Goal: Answer question/provide support: Answer question/provide support

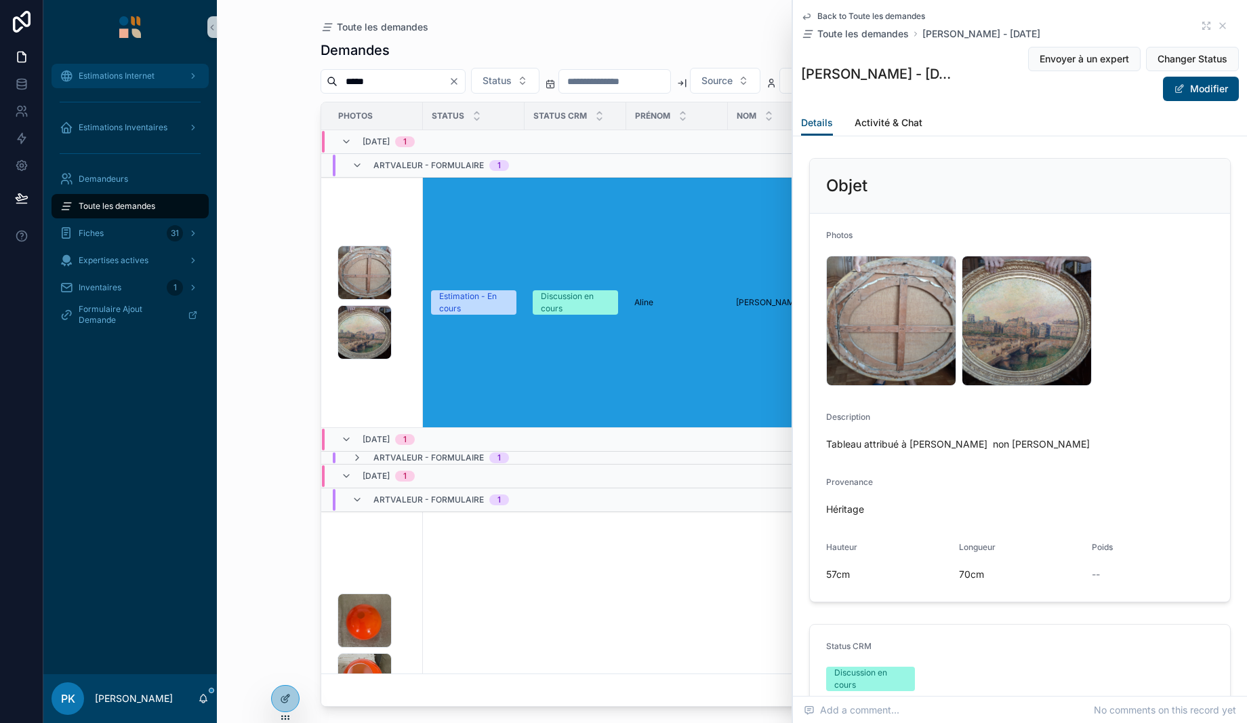
click at [114, 76] on span "Estimations Internet" at bounding box center [117, 75] width 76 height 11
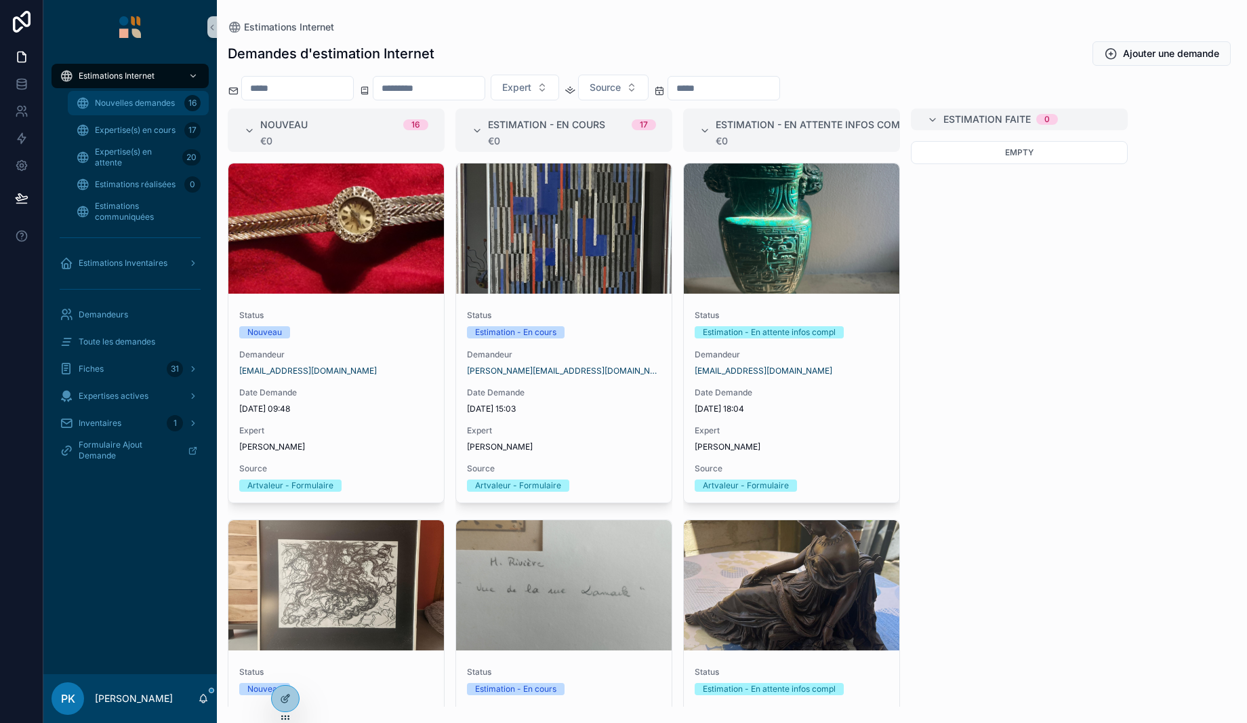
click at [148, 105] on span "Nouvelles demandes" at bounding box center [135, 103] width 80 height 11
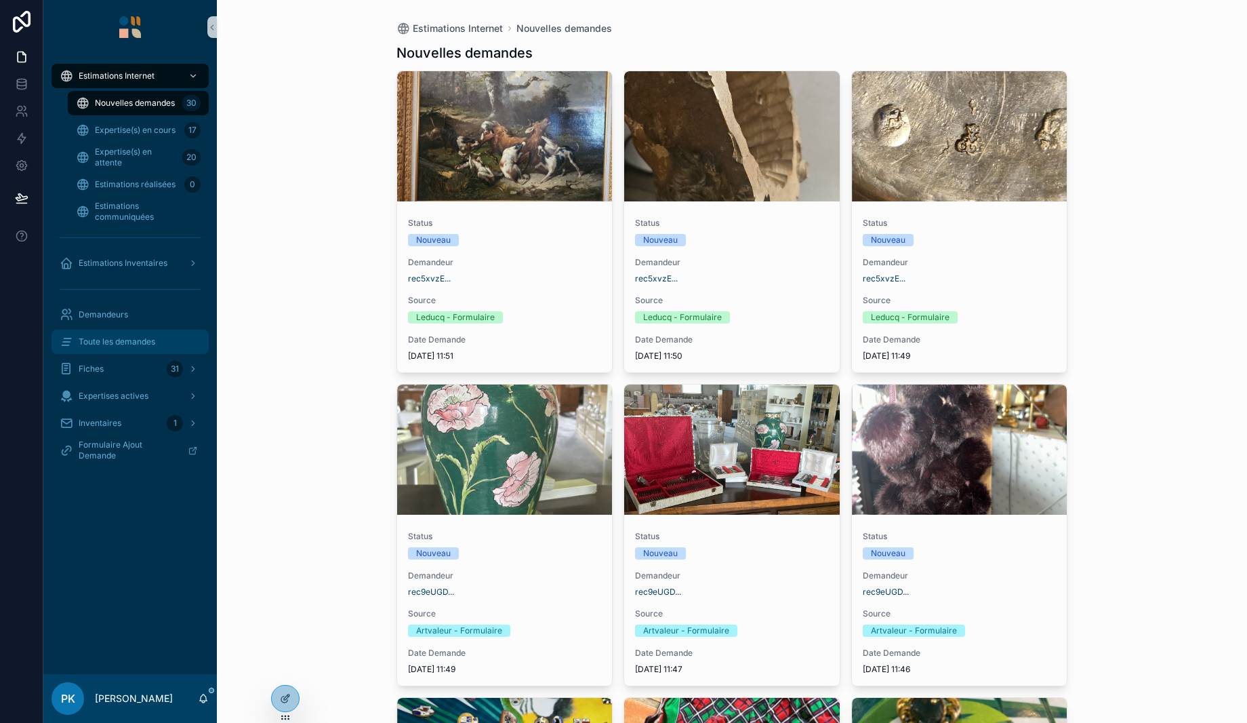
click at [135, 336] on span "Toute les demandes" at bounding box center [117, 341] width 77 height 11
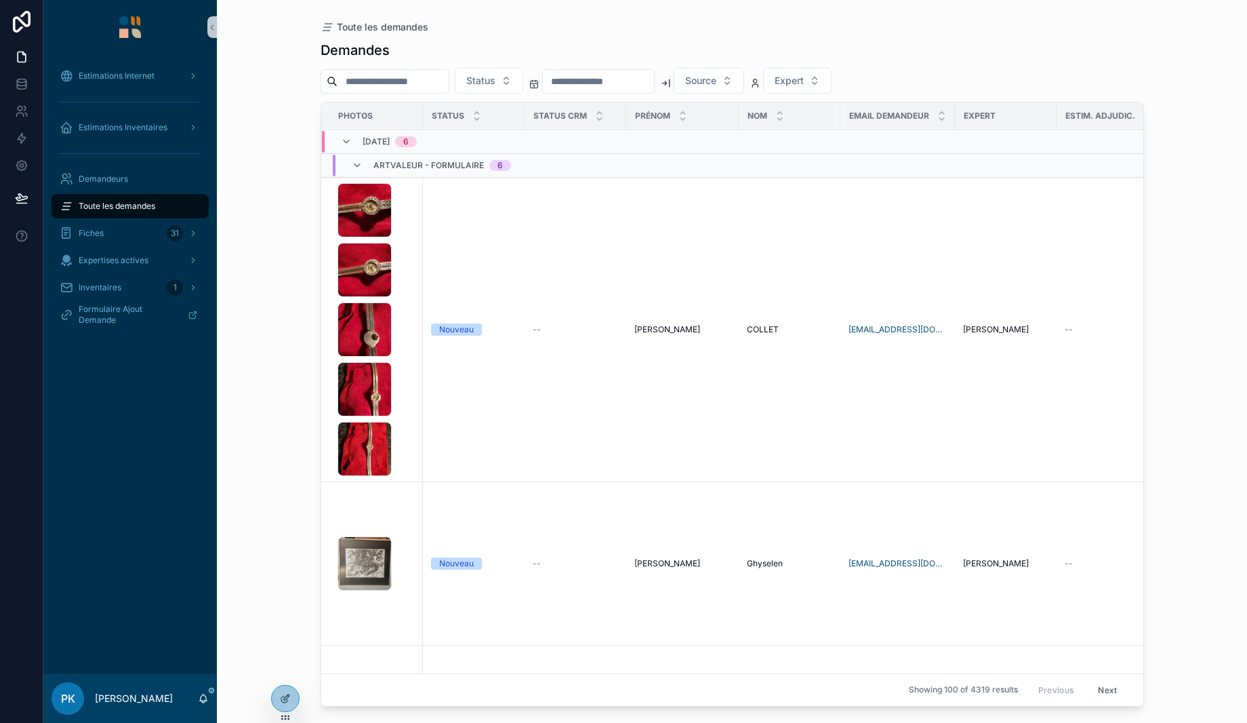
click at [447, 79] on input "scrollable content" at bounding box center [393, 81] width 111 height 19
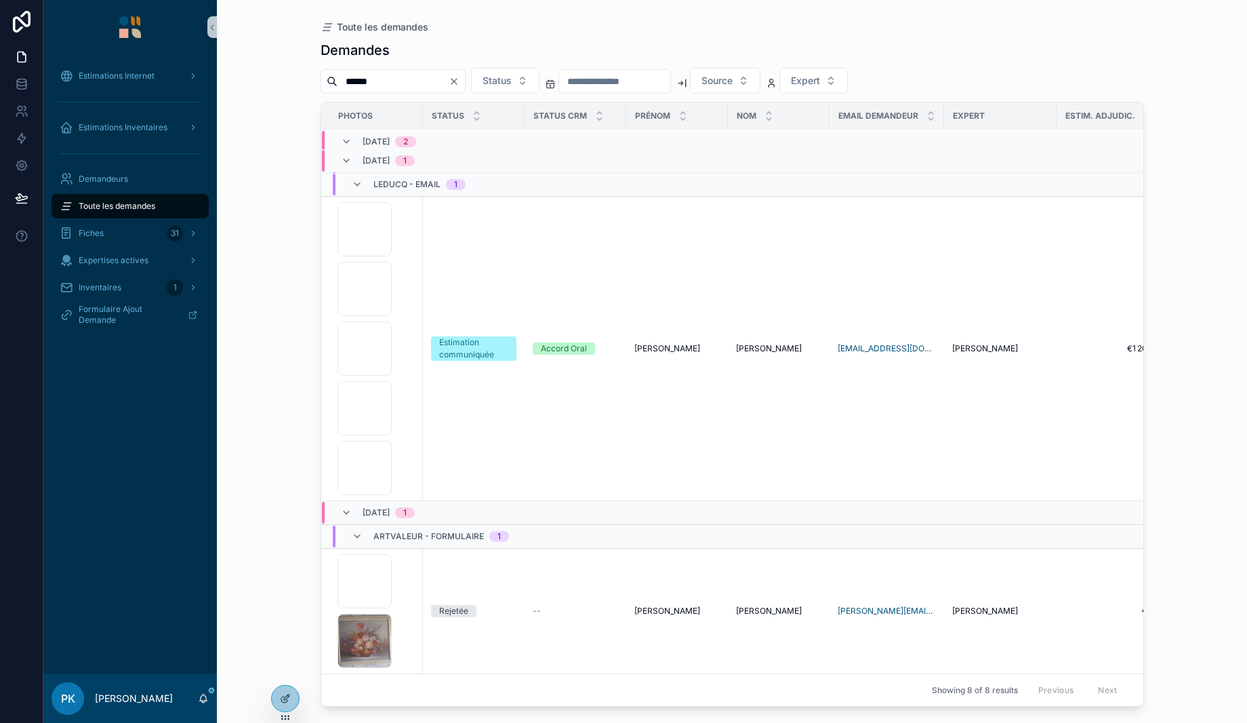
scroll to position [2537, 0]
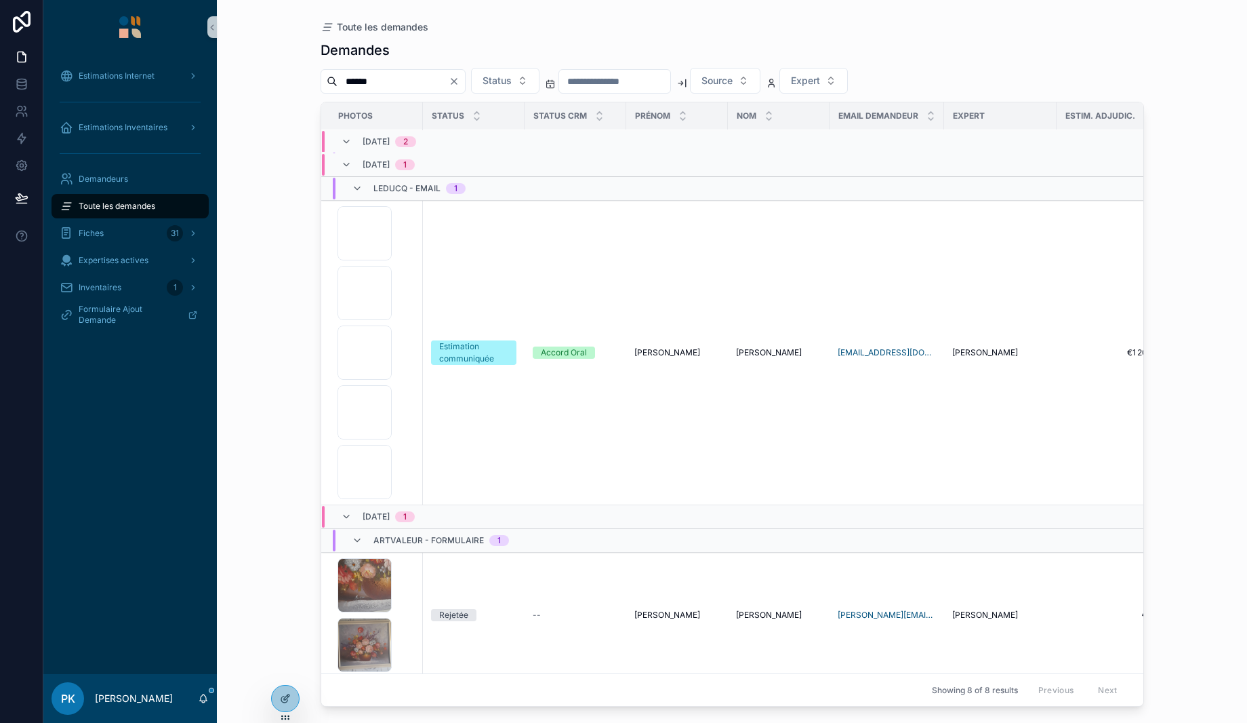
type input "******"
click at [412, 407] on div "1000097402 .jpeg 1000097401 .jpeg 1000097400 .jpeg 1000097398 .jpeg 1000097396 …" at bounding box center [376, 352] width 77 height 293
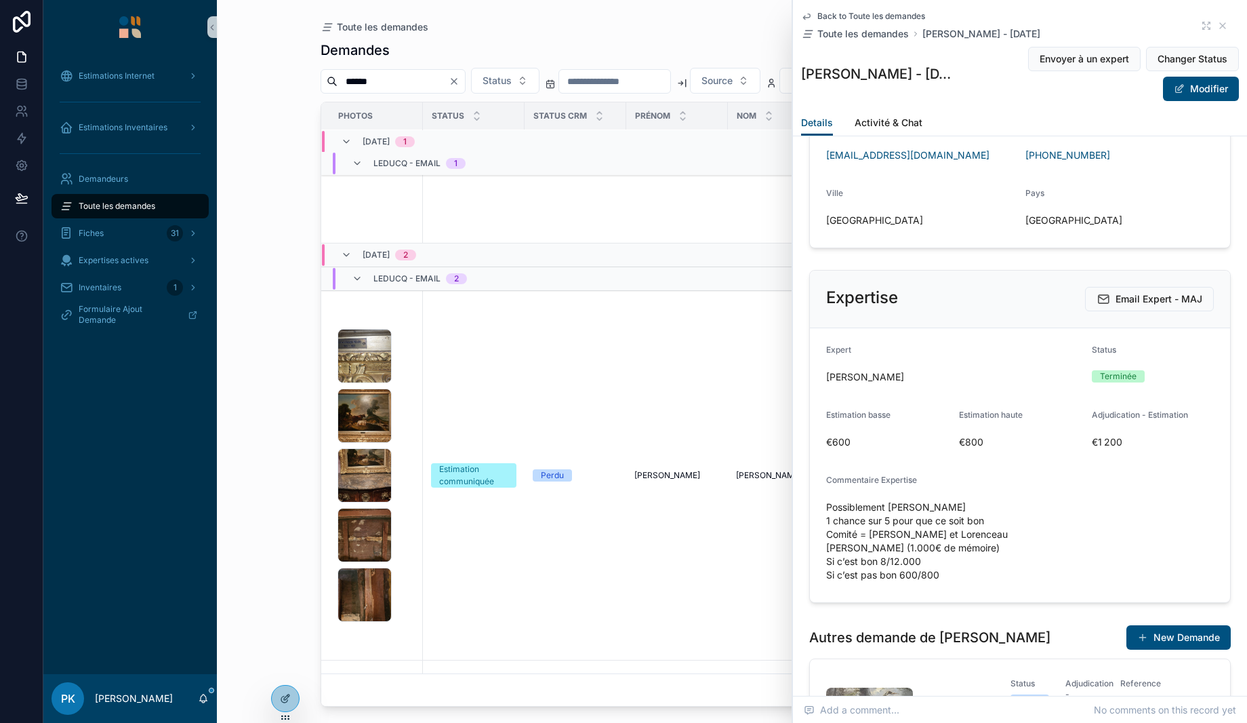
scroll to position [1550, 0]
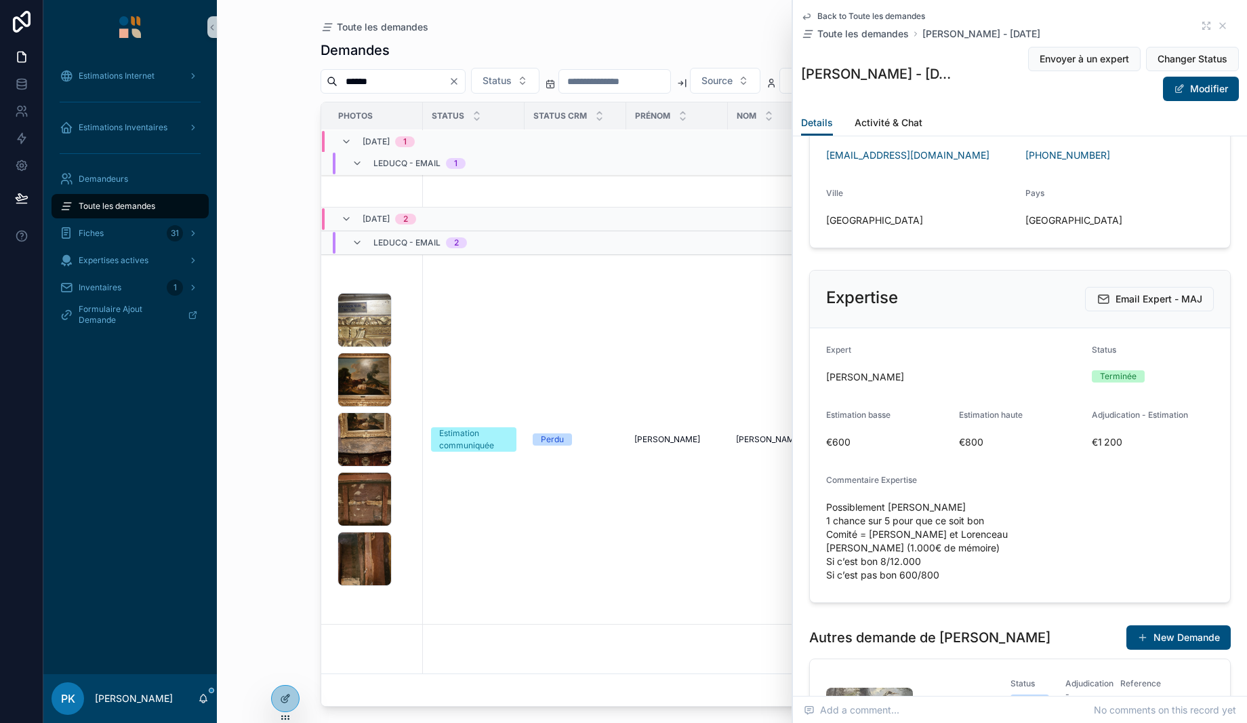
click at [401, 409] on div "IMG_20250730_125612 .jpg IMG_20250730_125604 .jpg IMG_20250730_125614 .jpg IMG_…" at bounding box center [376, 439] width 77 height 293
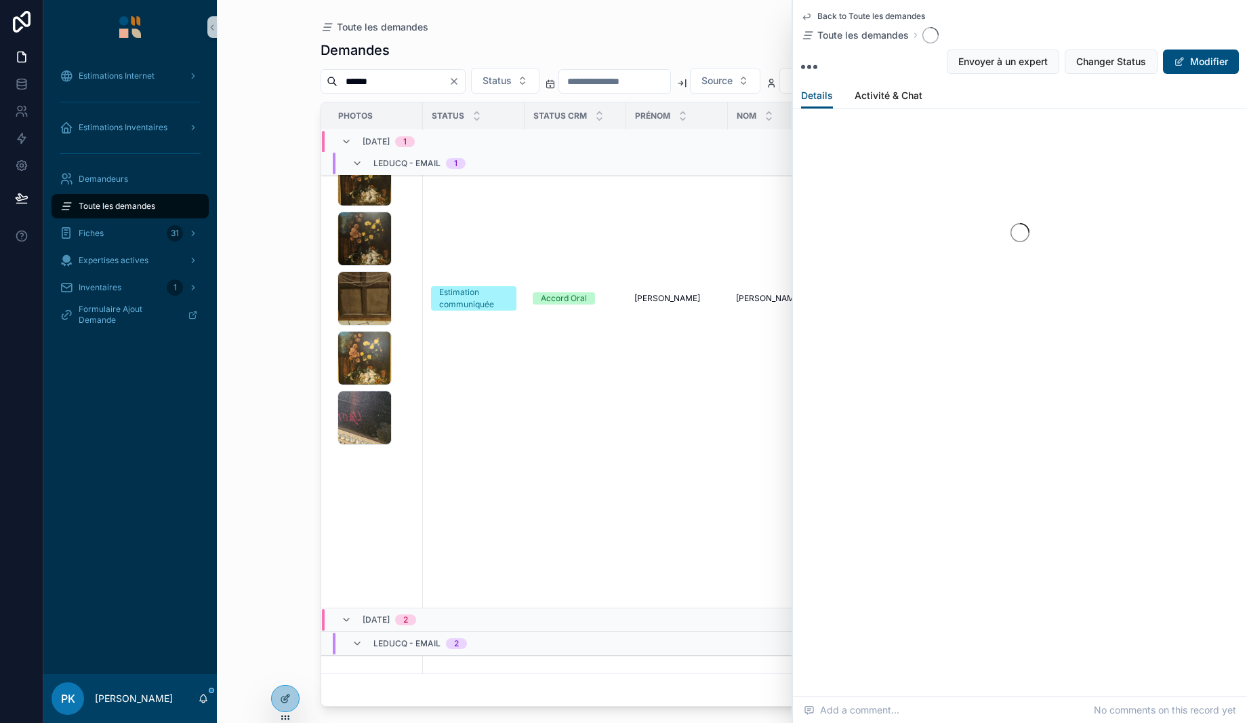
scroll to position [1143, 0]
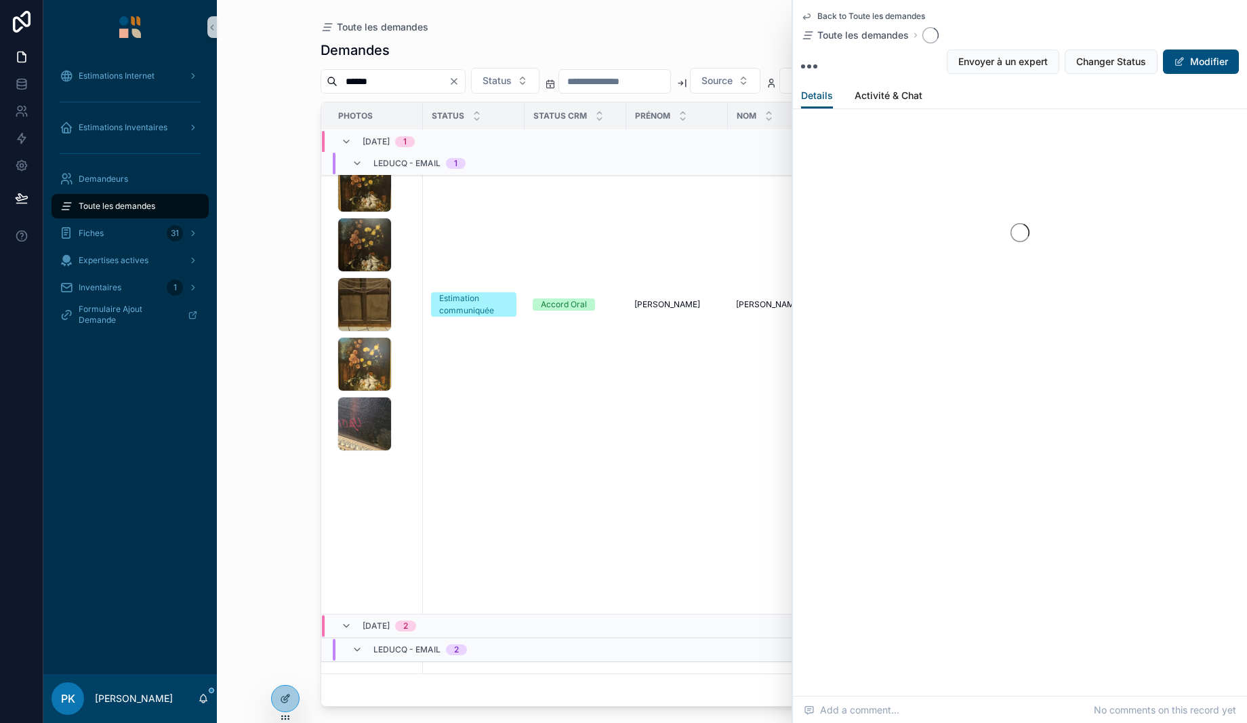
click at [401, 402] on div "IMG_20250731_101032 .jpg IMG_20250731_101035 .jpg IMG_20250731_101037 .jpg IMG_…" at bounding box center [376, 304] width 77 height 293
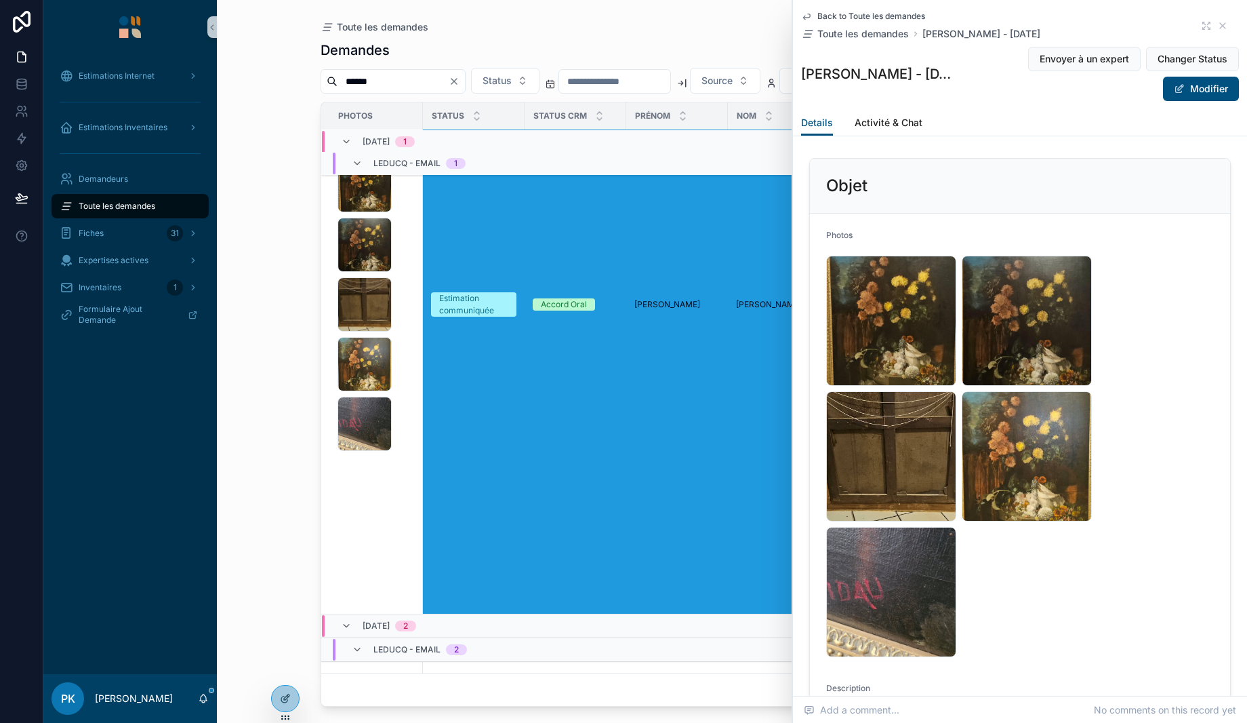
click at [412, 338] on div "IMG_20250731_101032 .jpg IMG_20250731_101035 .jpg IMG_20250731_101037 .jpg IMG_…" at bounding box center [376, 304] width 77 height 293
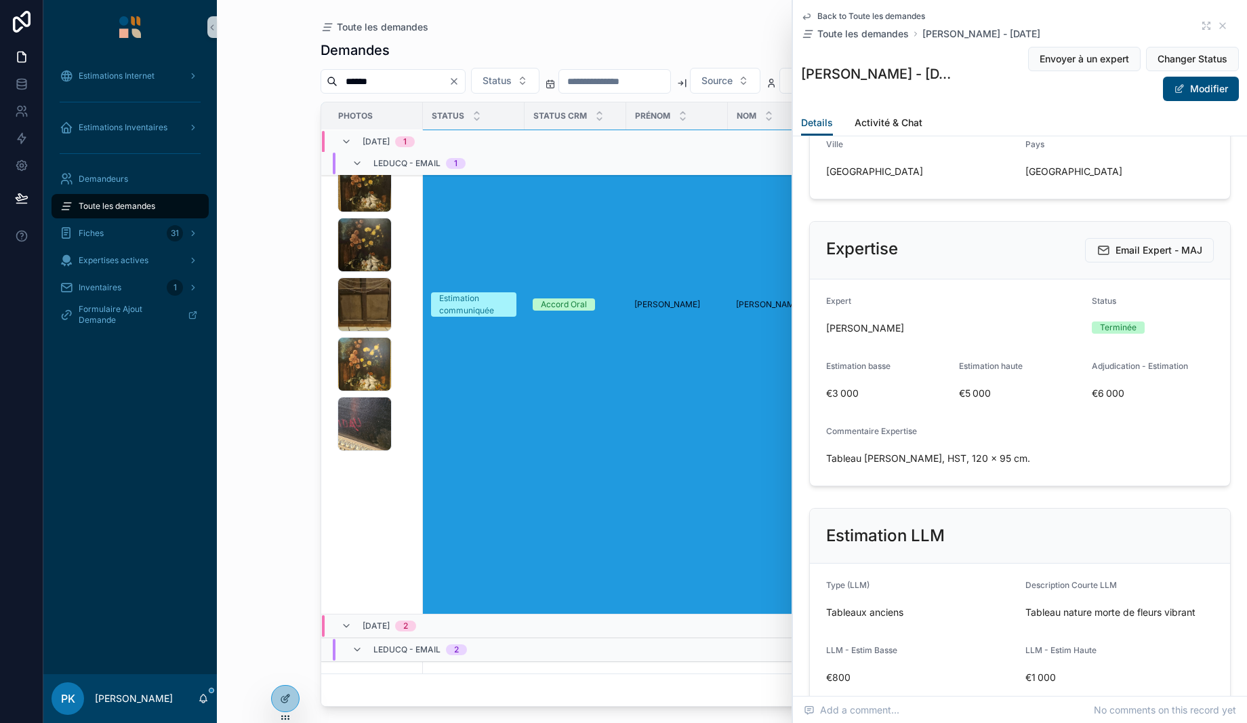
scroll to position [1356, 0]
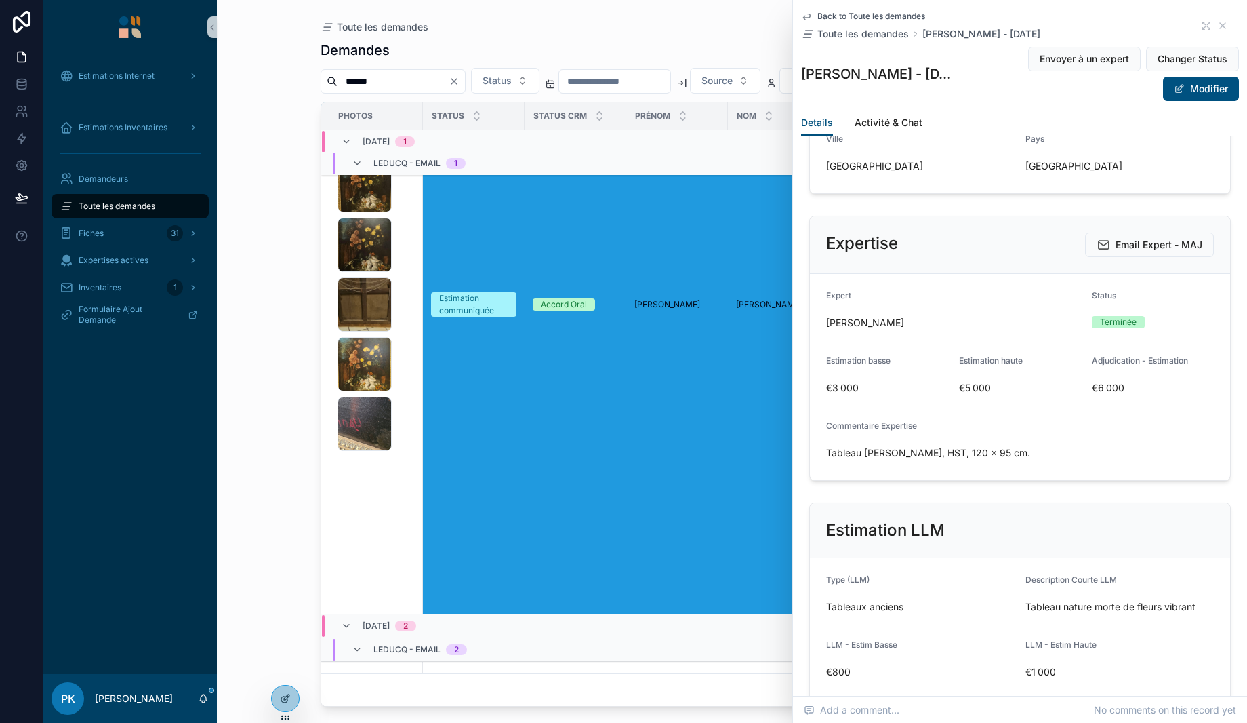
click at [1190, 98] on button "Modifier" at bounding box center [1201, 89] width 76 height 24
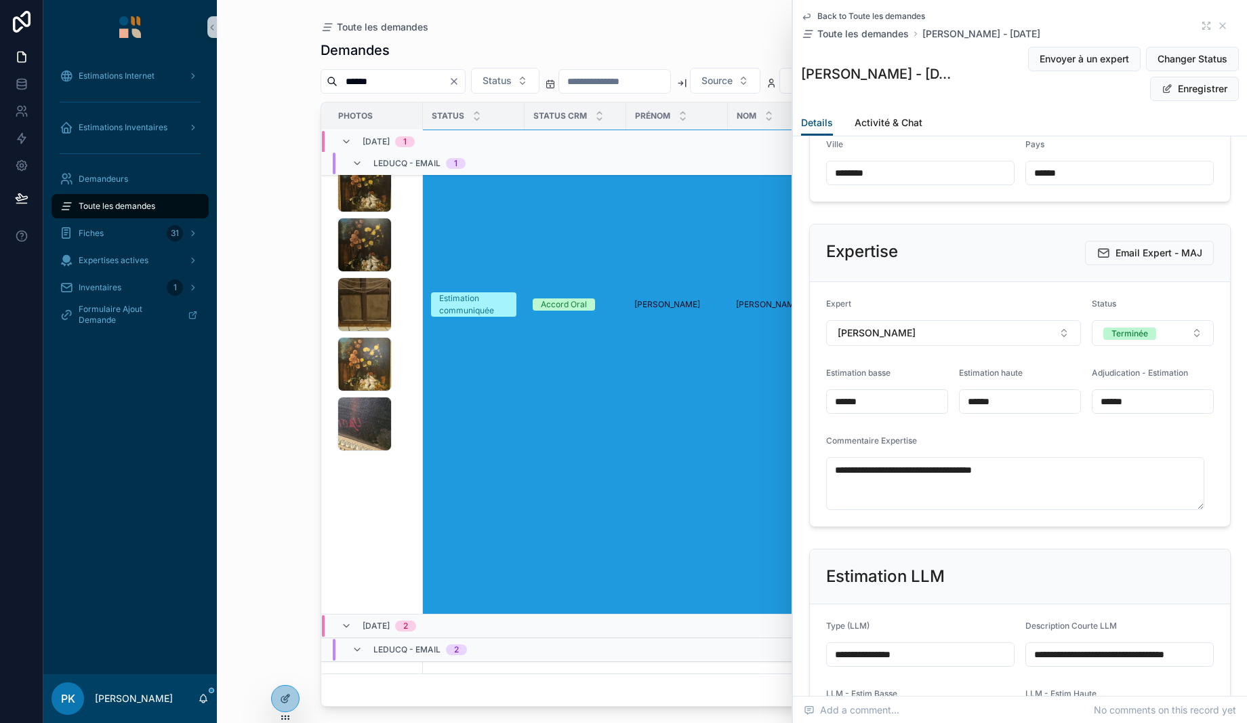
click at [972, 397] on input "******" at bounding box center [1020, 401] width 121 height 19
type input "******"
click at [1009, 298] on div "Expert" at bounding box center [953, 306] width 255 height 16
click at [1197, 89] on button "Enregistrer" at bounding box center [1194, 89] width 89 height 24
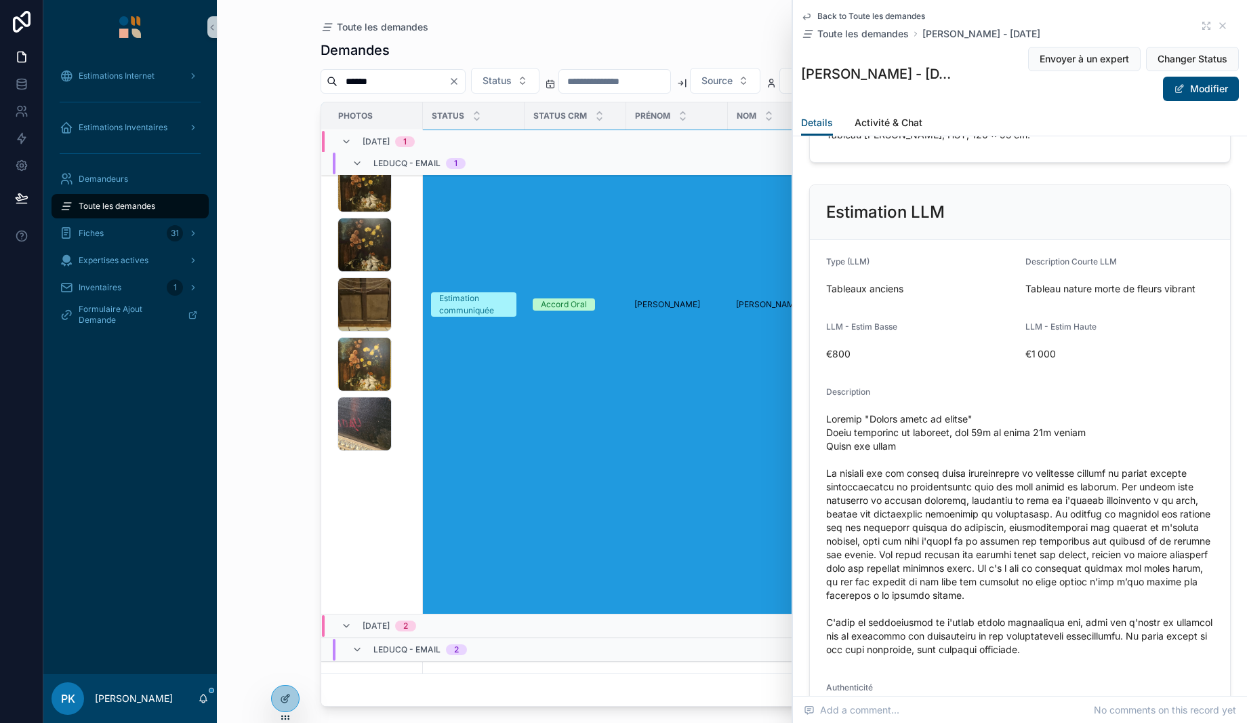
scroll to position [1762, 0]
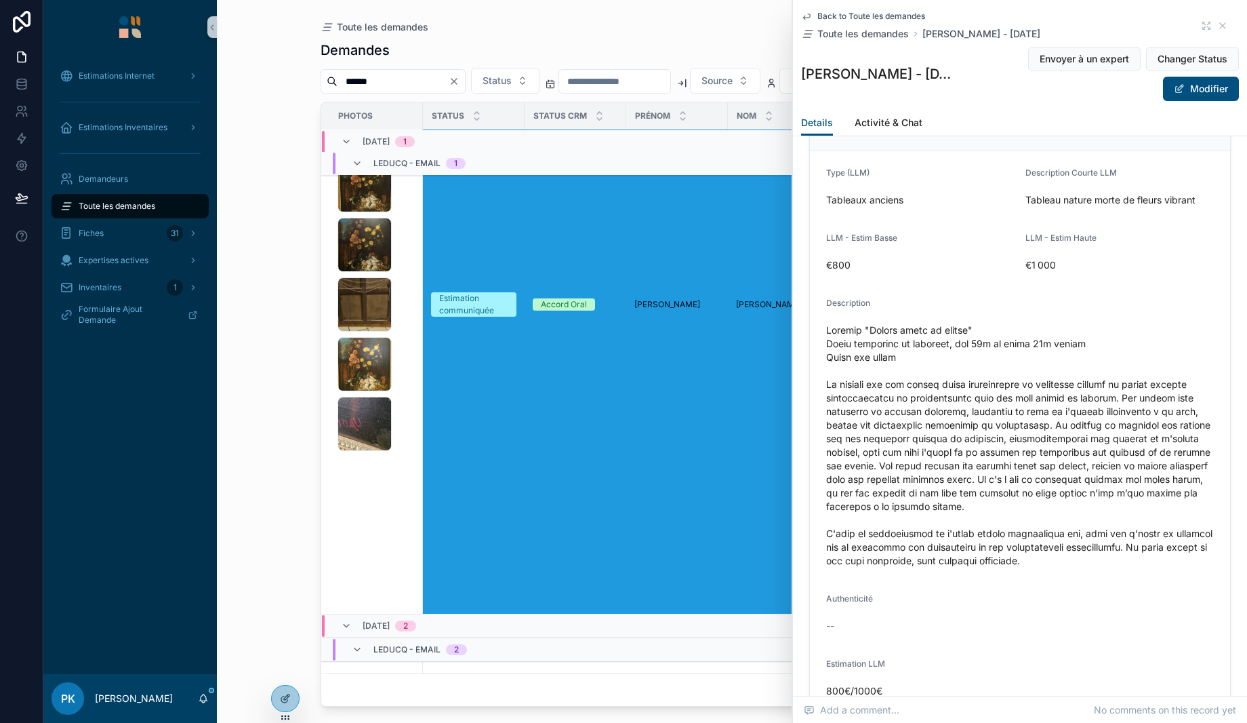
click at [411, 233] on div "IMG_20250731_101032 .jpg IMG_20250731_101035 .jpg IMG_20250731_101037 .jpg IMG_…" at bounding box center [376, 304] width 77 height 293
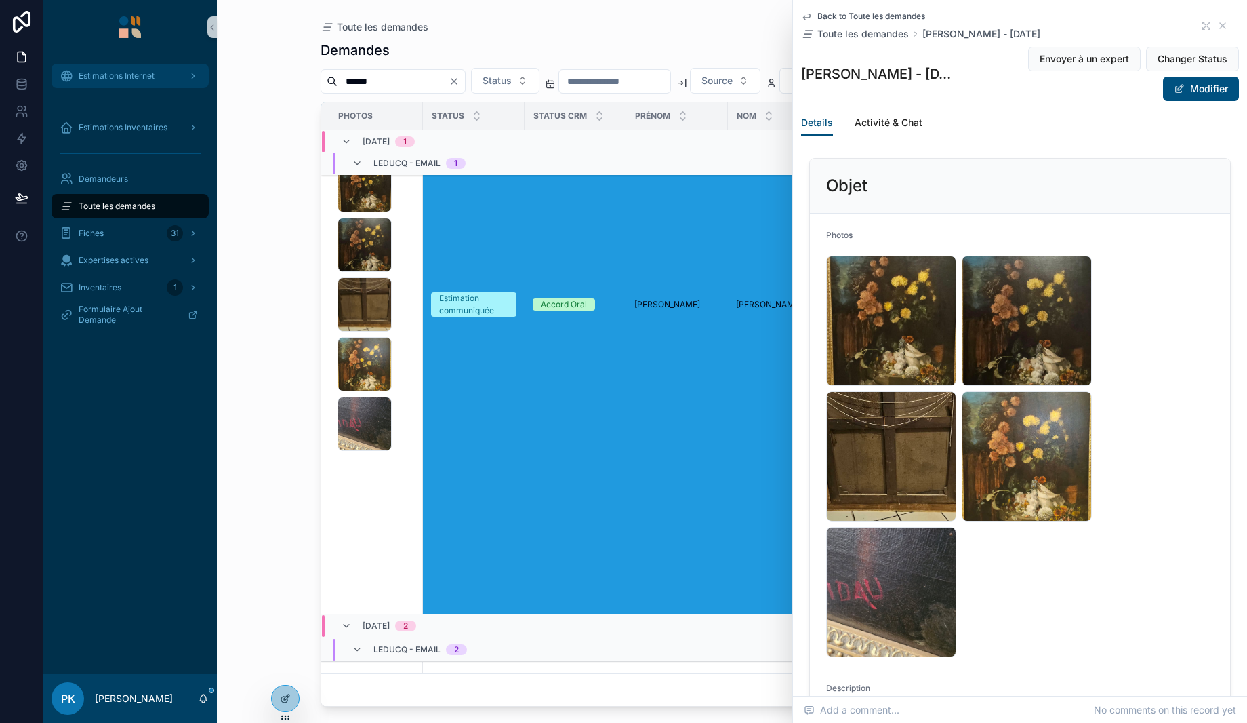
click at [157, 79] on div "Estimations Internet" at bounding box center [130, 76] width 141 height 22
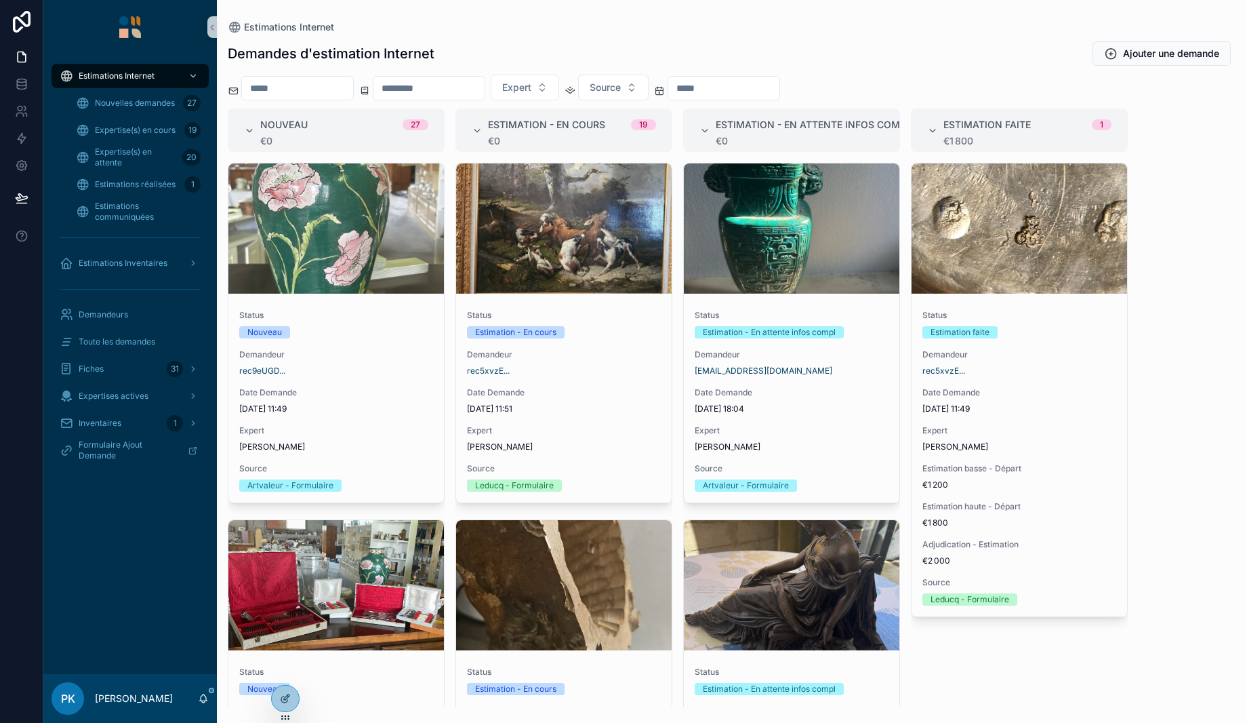
scroll to position [407, 0]
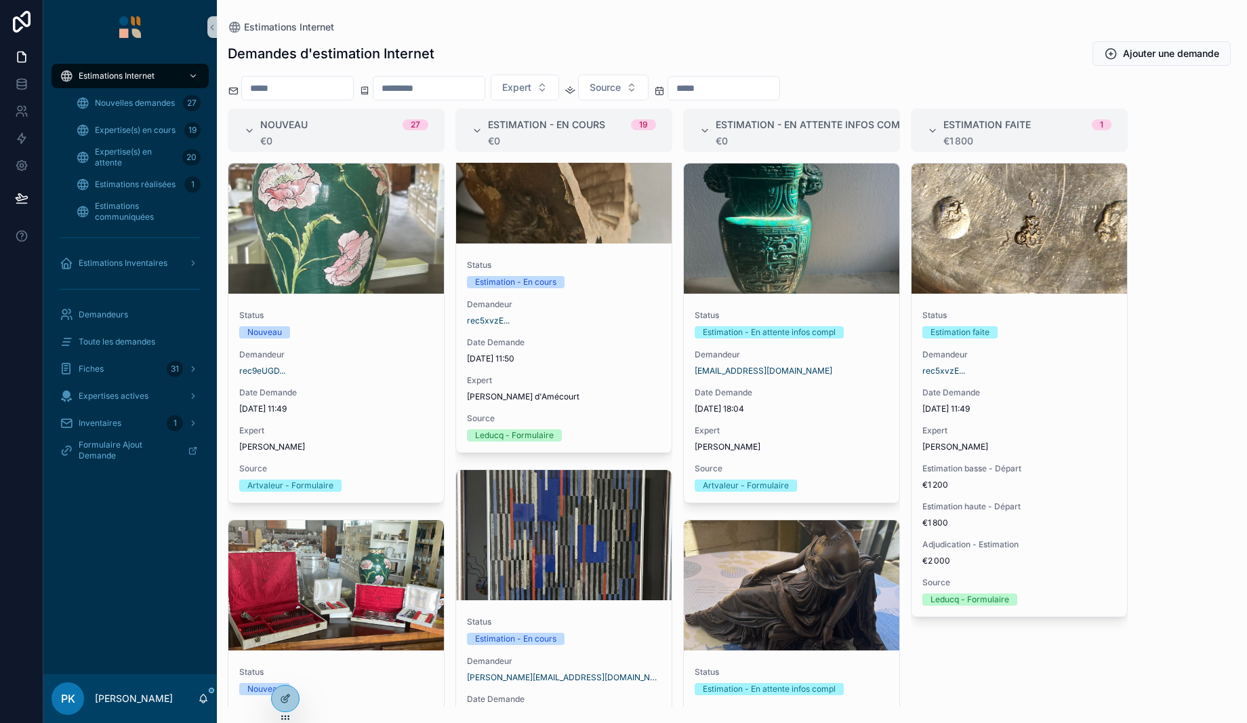
click at [1062, 362] on div "Demandeur rec5xvzE..." at bounding box center [1020, 362] width 194 height 27
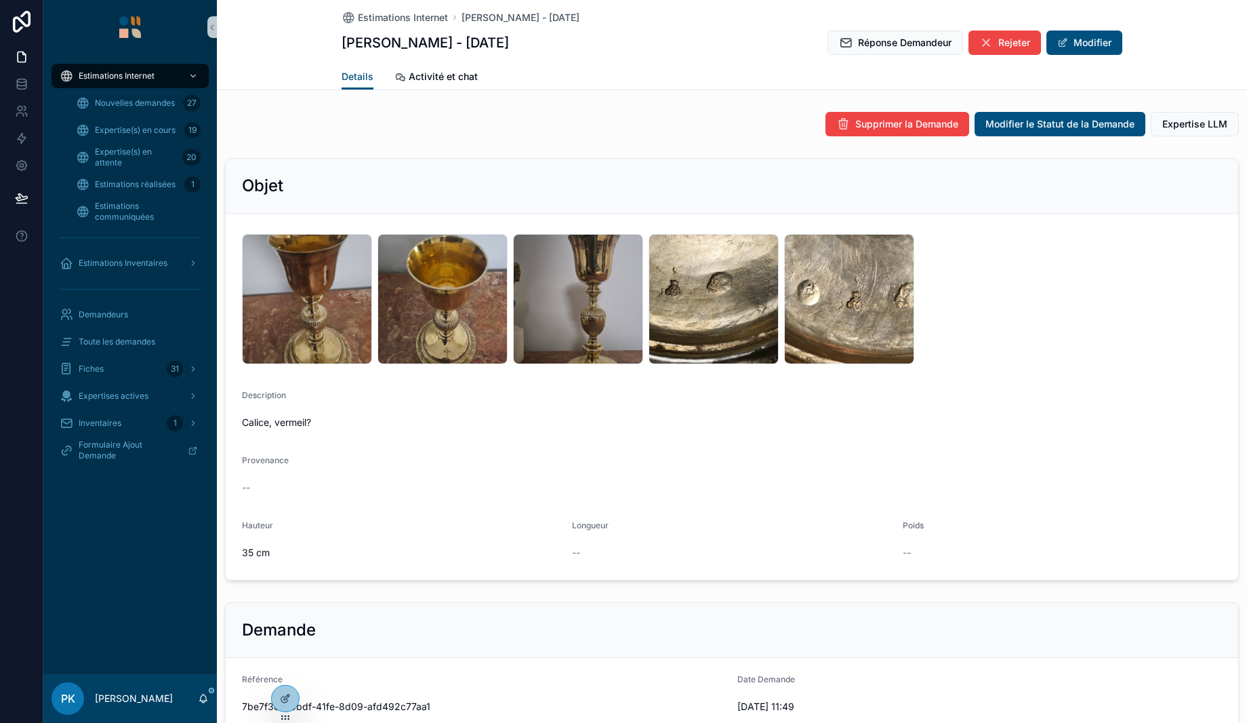
click at [903, 27] on div "Estimations Internet [PERSON_NAME] - [DATE] [PERSON_NAME] - [DATE] Réponse Dema…" at bounding box center [732, 32] width 781 height 64
click at [901, 41] on span "Réponse Demandeur" at bounding box center [905, 43] width 94 height 14
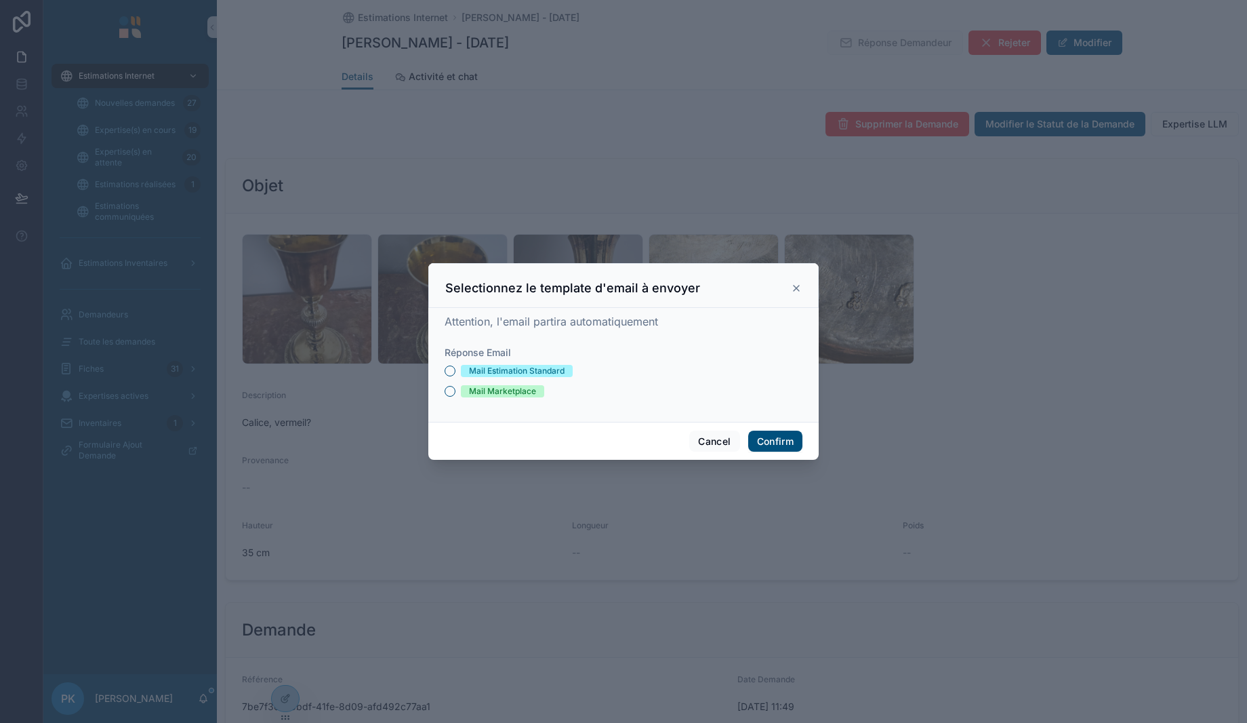
click at [496, 366] on div "Mail Estimation Standard" at bounding box center [517, 371] width 96 height 12
click at [456, 366] on button "Mail Estimation Standard" at bounding box center [450, 370] width 11 height 11
click at [777, 437] on button "Confirm" at bounding box center [775, 441] width 54 height 22
